Goal: Task Accomplishment & Management: Use online tool/utility

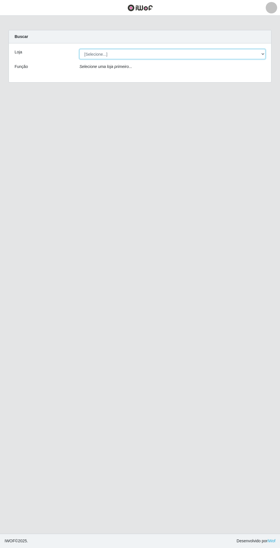
click at [196, 56] on select "[Selecione...] Extrabom - Loja 05 Jardim Camburi" at bounding box center [172, 54] width 186 height 10
select select "494"
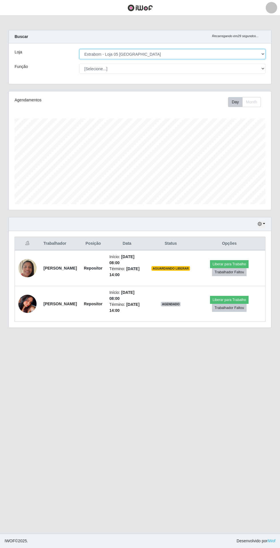
scroll to position [119, 262]
click at [237, 306] on button "Trabalhador Faltou" at bounding box center [229, 308] width 35 height 8
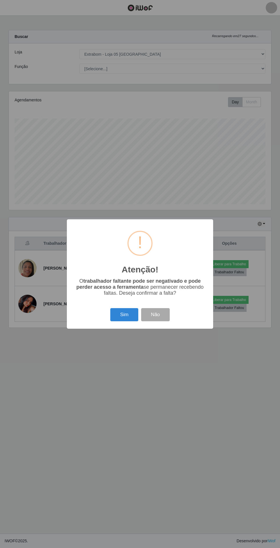
click at [125, 315] on button "Sim" at bounding box center [124, 314] width 28 height 13
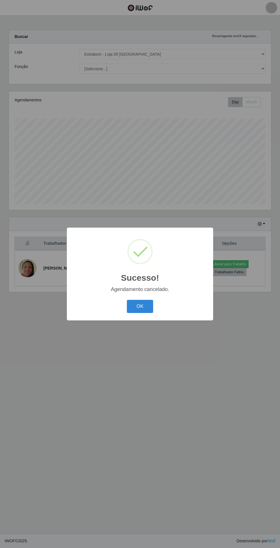
click at [141, 306] on button "OK" at bounding box center [140, 306] width 27 height 13
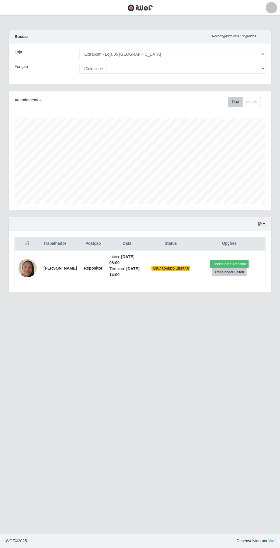
scroll to position [0, 0]
